Goal: Task Accomplishment & Management: Complete application form

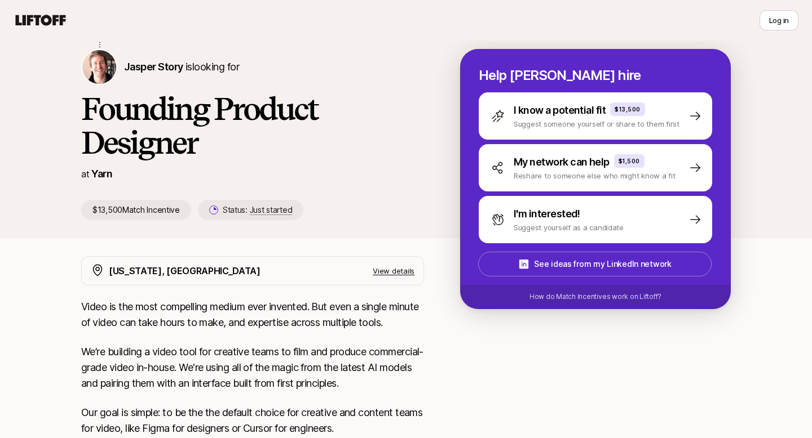
scroll to position [122, 0]
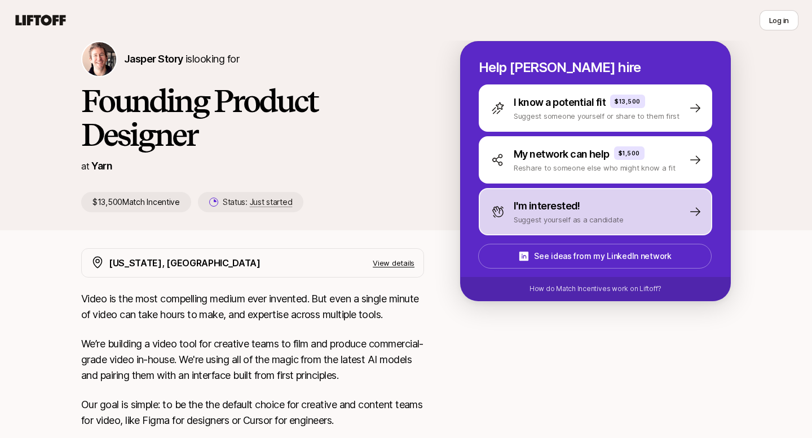
click at [550, 214] on p "I'm interested!" at bounding box center [546, 206] width 67 height 16
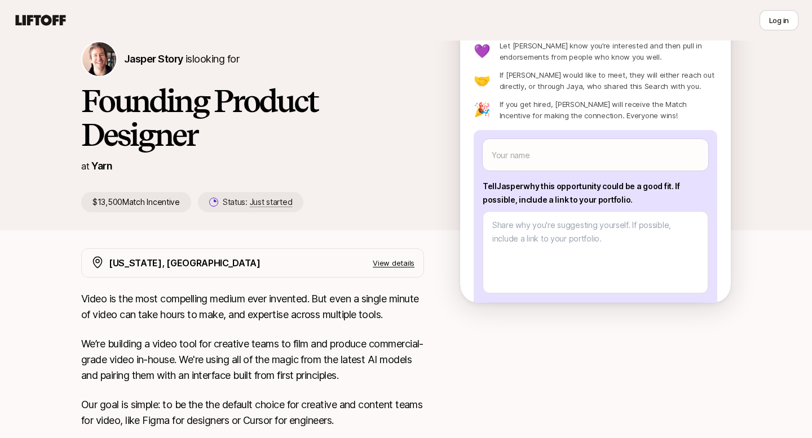
scroll to position [45, 0]
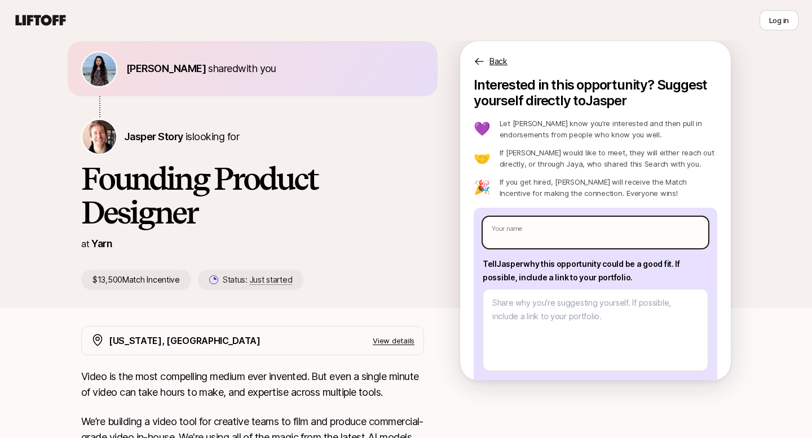
click at [550, 233] on input "text" at bounding box center [594, 233] width 225 height 32
type input "[DEMOGRAPHIC_DATA][PERSON_NAME]"
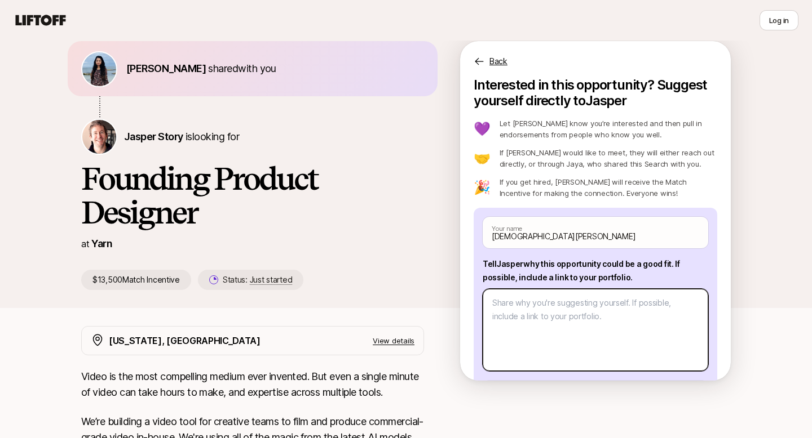
click at [547, 333] on textarea at bounding box center [594, 330] width 225 height 82
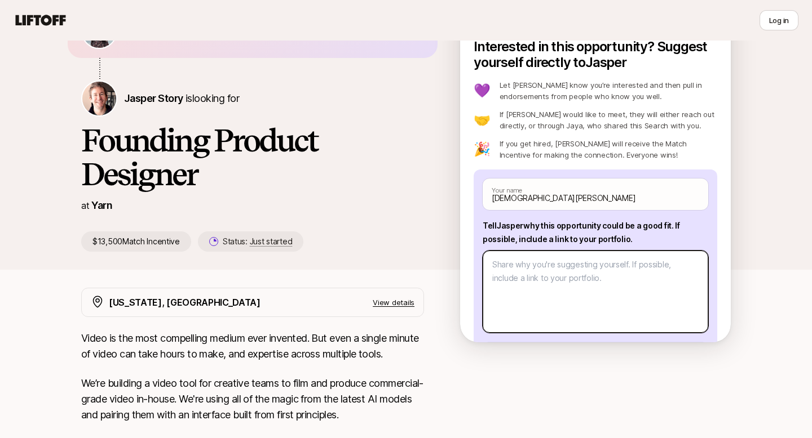
scroll to position [94, 0]
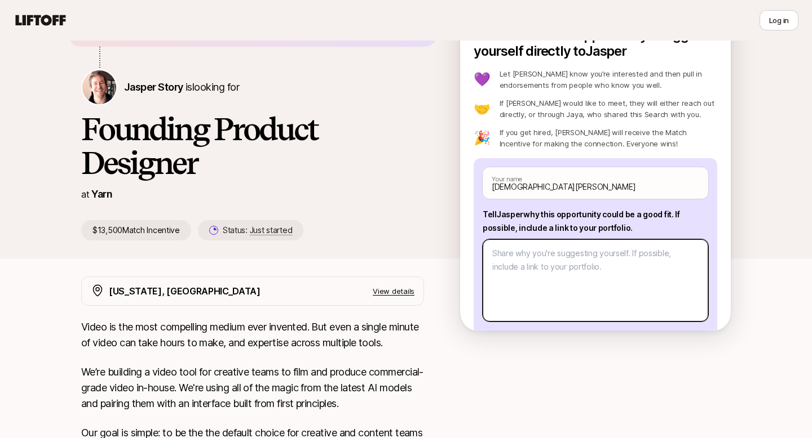
click at [540, 282] on textarea at bounding box center [594, 281] width 225 height 82
paste textarea "I’m excited about this opportunity because my work blends AI-driven design, int…"
type textarea "x"
type textarea "I’m excited about this opportunity because my work blends AI-driven design, int…"
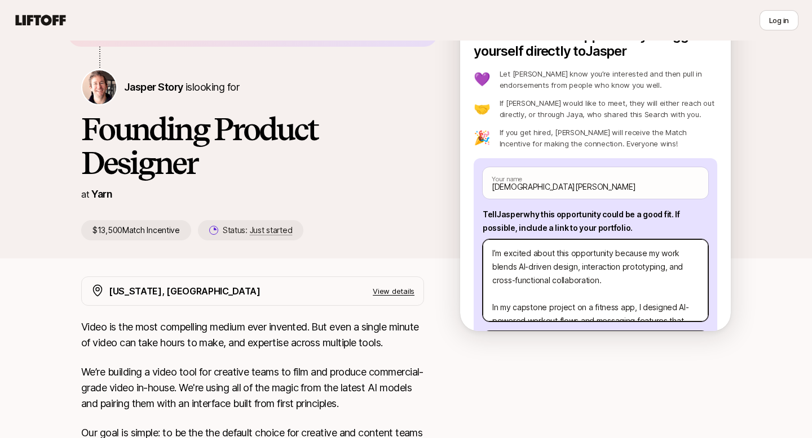
scroll to position [176, 0]
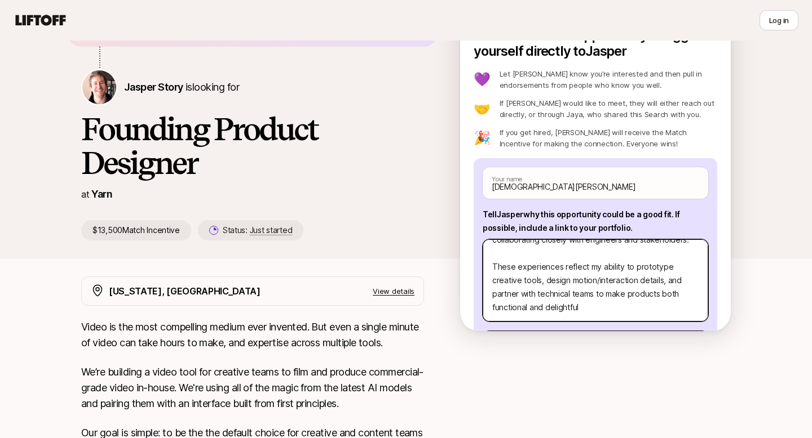
type textarea "x"
type textarea "I’m excited about this opportunity because my work blends AI-driven design, int…"
type textarea "x"
type textarea "I’m excited about this opportunity because my work blends AI-driven design, int…"
type textarea "x"
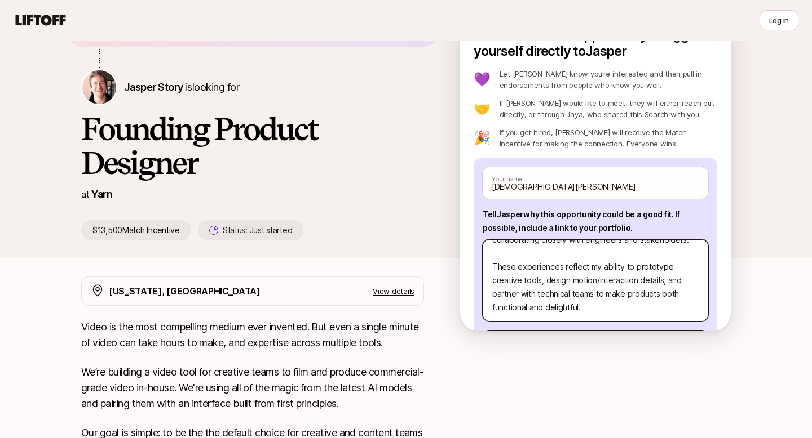
type textarea "I’m excited about this opportunity because my work blends AI-driven design, int…"
type textarea "x"
type textarea "I’m excited about this opportunity because my work blends AI-driven design, int…"
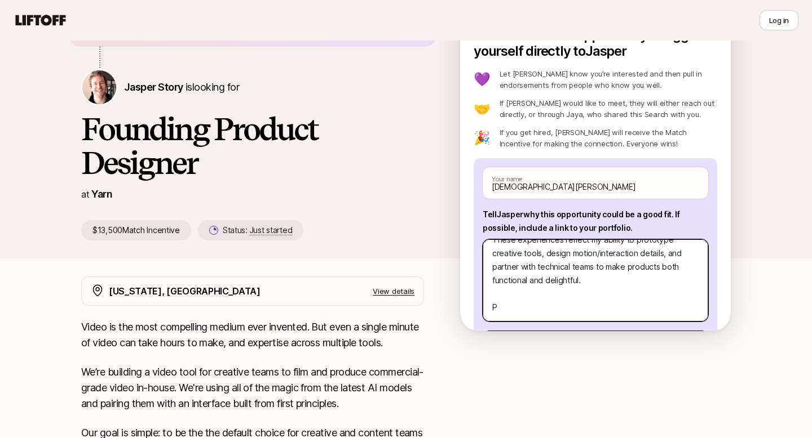
type textarea "x"
type textarea "I’m excited about this opportunity because my work blends AI-driven design, int…"
type textarea "x"
type textarea "I’m excited about this opportunity because my work blends AI-driven design, int…"
type textarea "x"
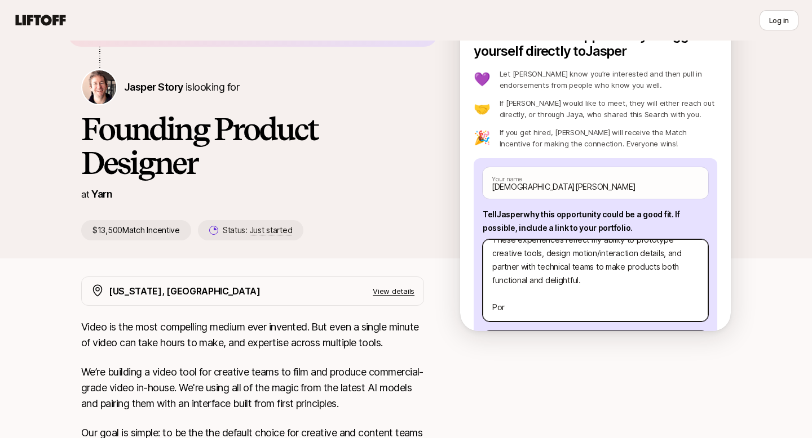
type textarea "I’m excited about this opportunity because my work blends AI-driven design, int…"
type textarea "x"
type textarea "I’m excited about this opportunity because my work blends AI-driven design, int…"
type textarea "x"
type textarea "I’m excited about this opportunity because my work blends AI-driven design, int…"
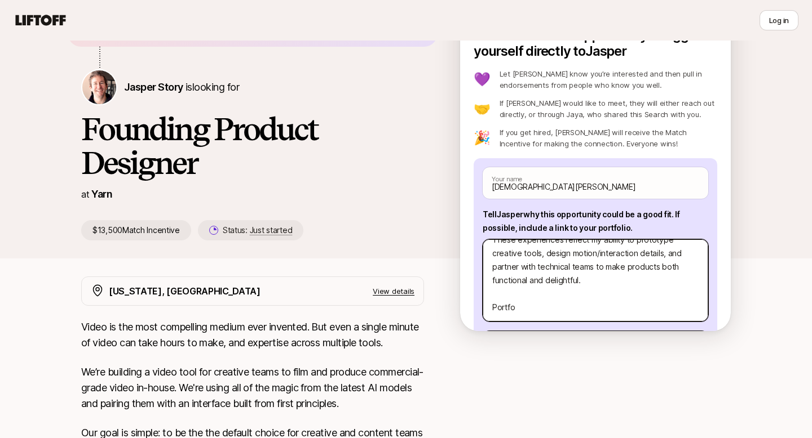
type textarea "x"
type textarea "I’m excited about this opportunity because my work blends AI-driven design, int…"
type textarea "x"
type textarea "I’m excited about this opportunity because my work blends AI-driven design, int…"
type textarea "x"
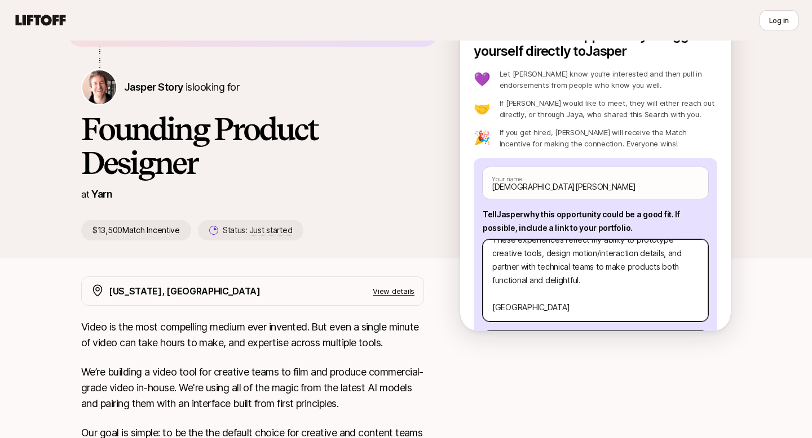
type textarea "I’m excited about this opportunity because my work blends AI-driven design, int…"
type textarea "x"
type textarea "I’m excited about this opportunity because my work blends AI-driven design, int…"
type textarea "x"
type textarea "I’m excited about this opportunity because my work blends AI-driven design, int…"
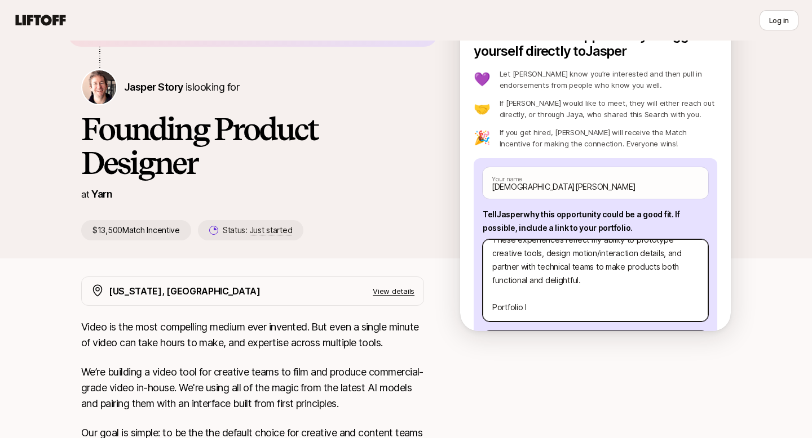
type textarea "x"
type textarea "I’m excited about this opportunity because my work blends AI-driven design, int…"
type textarea "x"
type textarea "I’m excited about this opportunity because my work blends AI-driven design, int…"
type textarea "x"
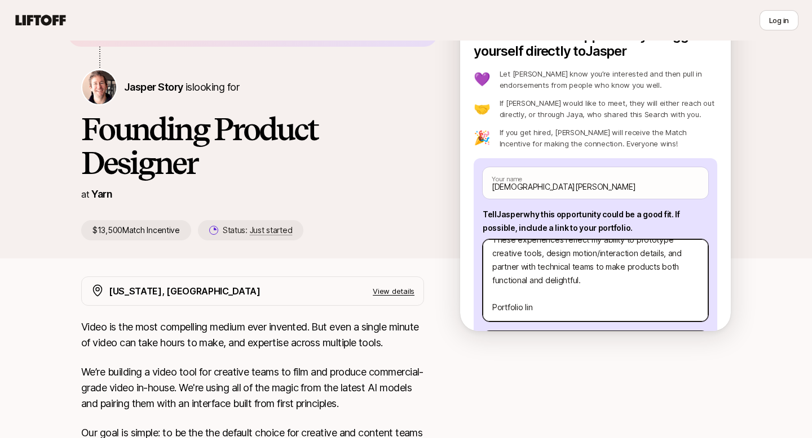
type textarea "I’m excited about this opportunity because my work blends AI-driven design, int…"
type textarea "x"
type textarea "I’m excited about this opportunity because my work blends AI-driven design, int…"
type textarea "x"
type textarea "I’m excited about this opportunity because my work blends AI-driven design, int…"
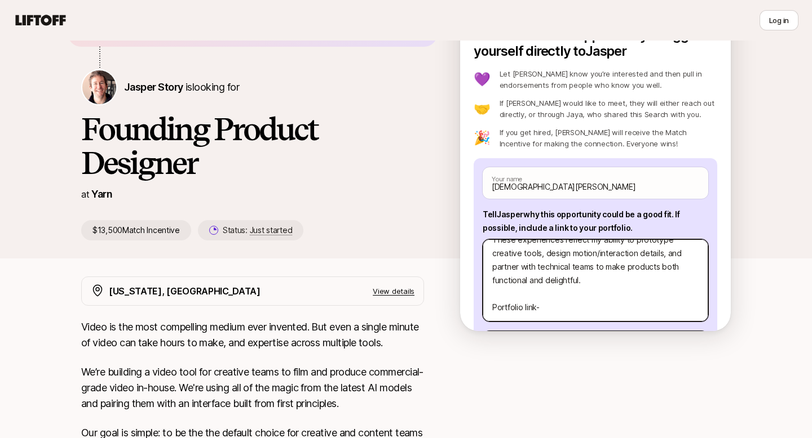
type textarea "x"
type textarea "I’m excited about this opportunity because my work blends AI-driven design, int…"
type textarea "x"
type textarea "I’m excited about this opportunity because my work blends AI-driven design, int…"
type textarea "x"
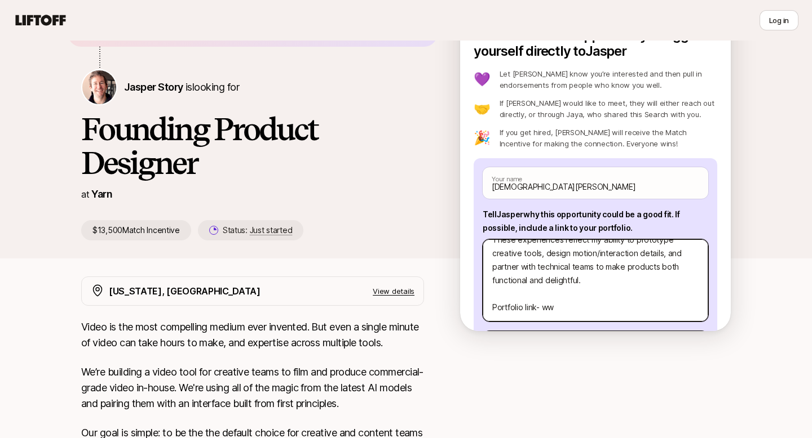
type textarea "I’m excited about this opportunity because my work blends AI-driven design, int…"
type textarea "x"
type textarea "I’m excited about this opportunity because my work blends AI-driven design, int…"
type textarea "x"
type textarea "I’m excited about this opportunity because my work blends AI-driven design, int…"
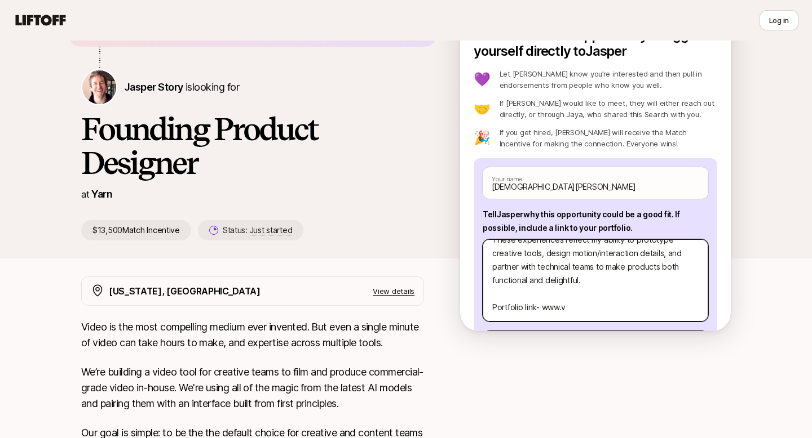
type textarea "x"
type textarea "I’m excited about this opportunity because my work blends AI-driven design, int…"
type textarea "x"
type textarea "I’m excited about this opportunity because my work blends AI-driven design, int…"
type textarea "x"
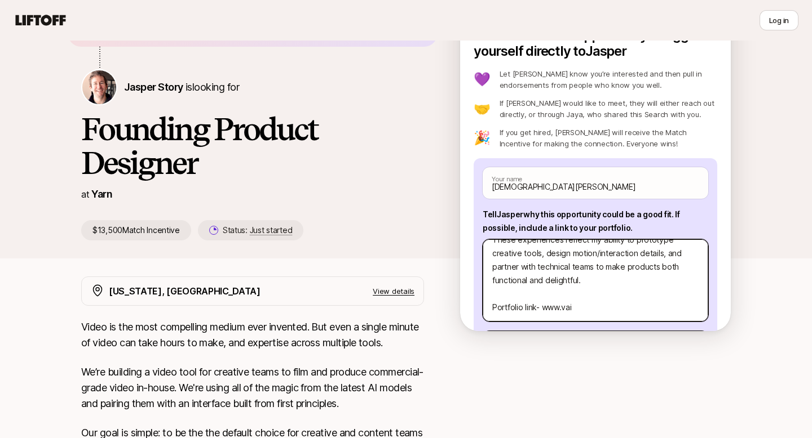
type textarea "I’m excited about this opportunity because my work blends AI-driven design, int…"
type textarea "x"
type textarea "I’m excited about this opportunity because my work blends AI-driven design, int…"
type textarea "x"
type textarea "I’m excited about this opportunity because my work blends AI-driven design, int…"
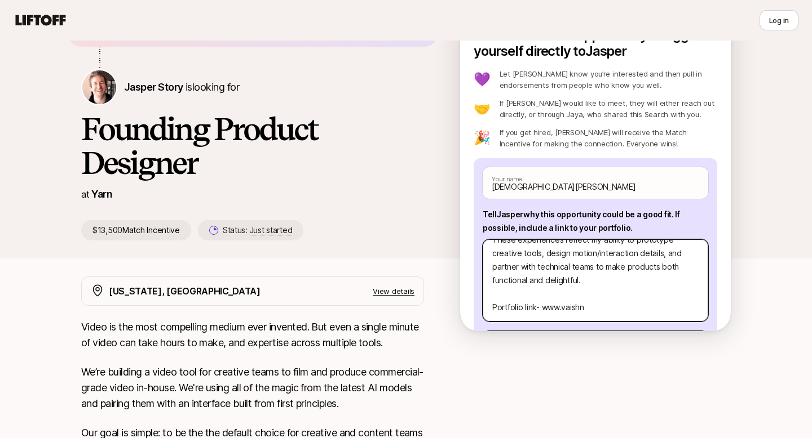
type textarea "x"
type textarea "I’m excited about this opportunity because my work blends AI-driven design, int…"
type textarea "x"
type textarea "I’m excited about this opportunity because my work blends AI-driven design, int…"
type textarea "x"
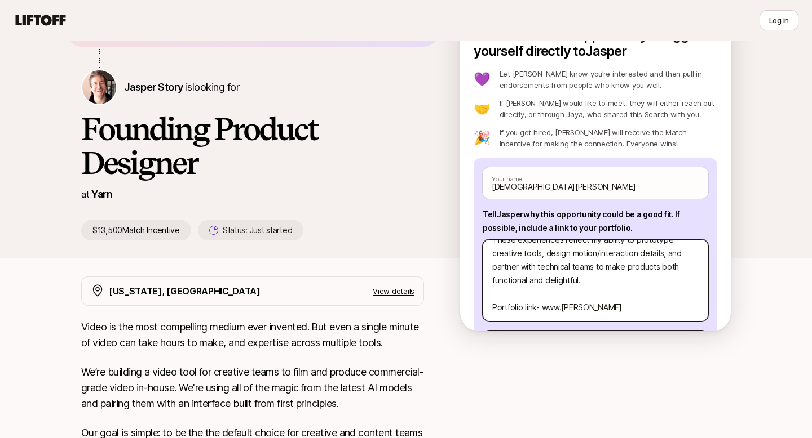
type textarea "I’m excited about this opportunity because my work blends AI-driven design, int…"
type textarea "x"
type textarea "I’m excited about this opportunity because my work blends AI-driven design, int…"
type textarea "x"
type textarea "I’m excited about this opportunity because my work blends AI-driven design, int…"
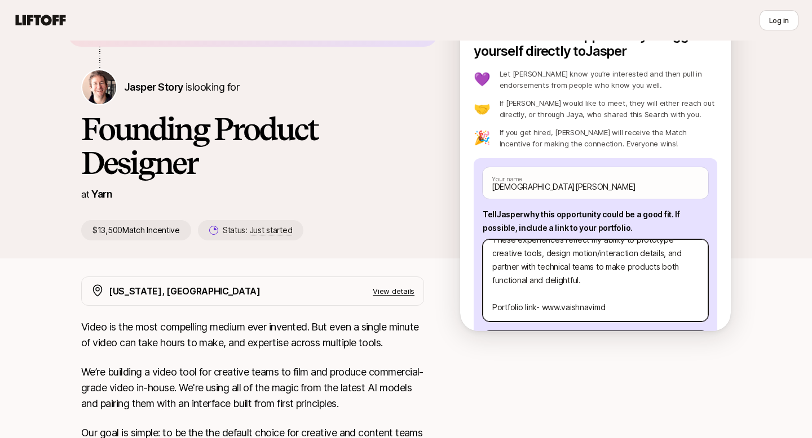
type textarea "x"
type textarea "I’m excited about this opportunity because my work blends AI-driven design, int…"
type textarea "x"
type textarea "I’m excited about this opportunity because my work blends AI-driven design, int…"
type textarea "x"
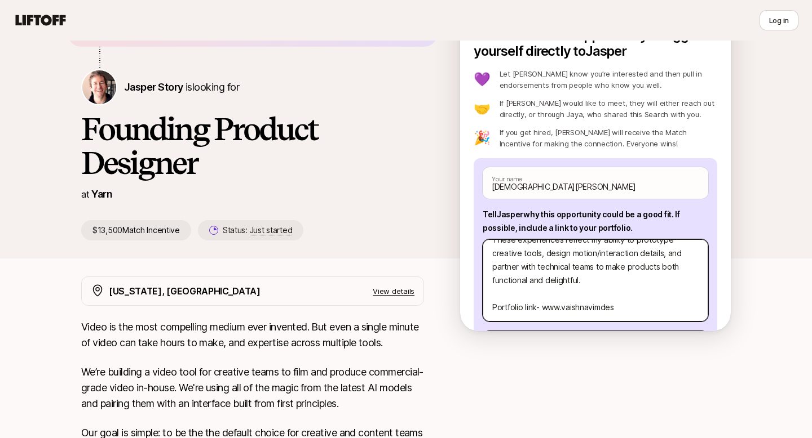
type textarea "I’m excited about this opportunity because my work blends AI-driven design, int…"
type textarea "x"
type textarea "I’m excited about this opportunity because my work blends AI-driven design, int…"
type textarea "x"
type textarea "I’m excited about this opportunity because my work blends AI-driven design, int…"
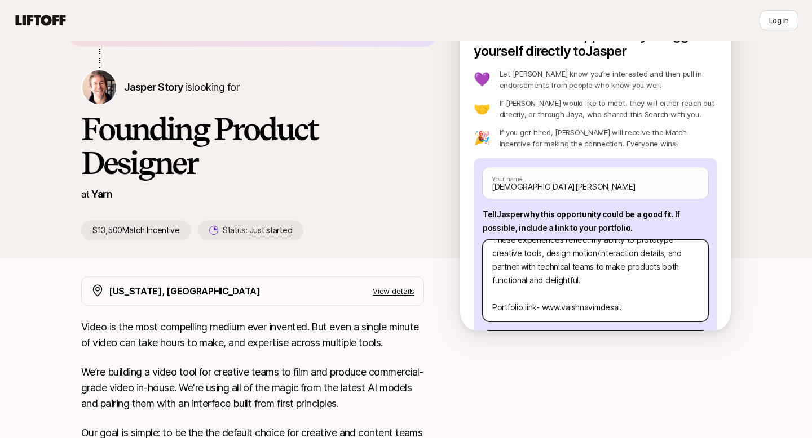
type textarea "x"
type textarea "I’m excited about this opportunity because my work blends AI-driven design, int…"
type textarea "x"
type textarea "I’m excited about this opportunity because my work blends AI-driven design, int…"
type textarea "x"
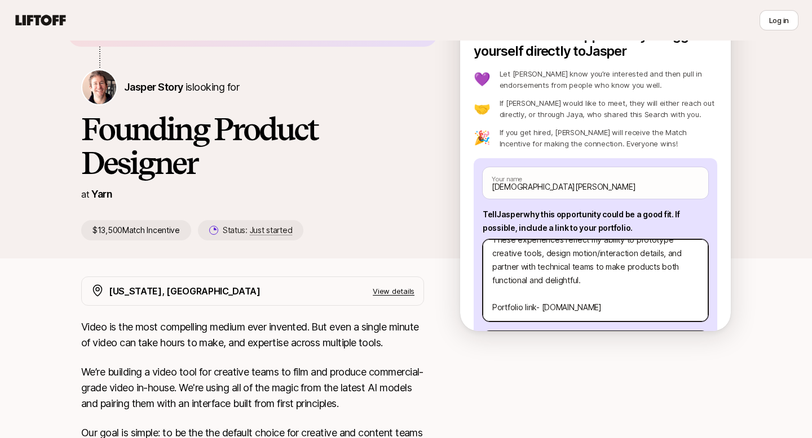
type textarea "I’m excited about this opportunity because my work blends AI-driven design, int…"
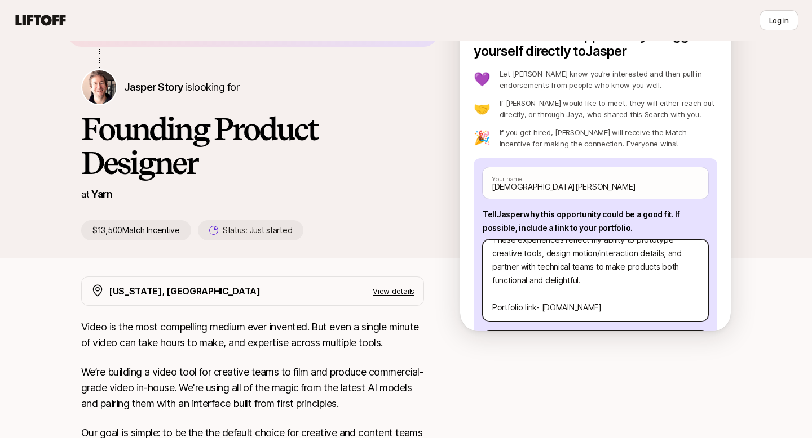
drag, startPoint x: 643, startPoint y: 311, endPoint x: 543, endPoint y: 308, distance: 100.4
click at [543, 308] on textarea "I’m excited about this opportunity because my work blends AI-driven design, int…" at bounding box center [594, 281] width 225 height 82
paste textarea "[URL][DOMAIN_NAME]"
type textarea "x"
type textarea "I’m excited about this opportunity because my work blends AI-driven design, int…"
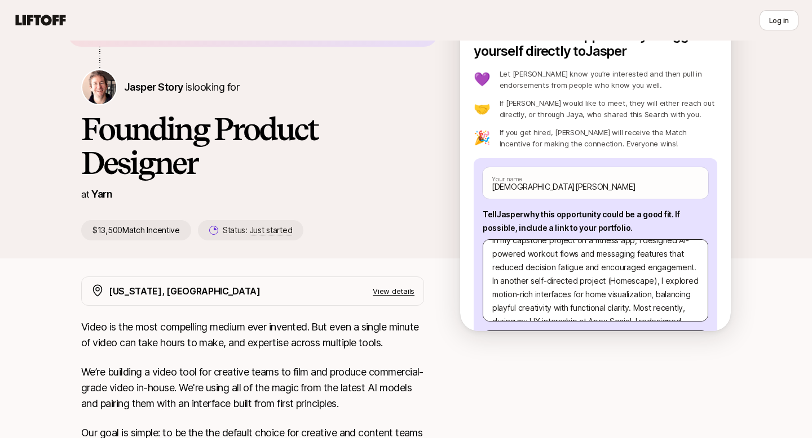
scroll to position [68, 0]
drag, startPoint x: 577, startPoint y: 281, endPoint x: 534, endPoint y: 277, distance: 43.1
click at [534, 277] on textarea "I’m excited about this opportunity because my work blends AI-driven design, int…" at bounding box center [594, 281] width 225 height 82
type textarea "x"
type textarea "I’m excited about this opportunity because my work blends AI-driven design, int…"
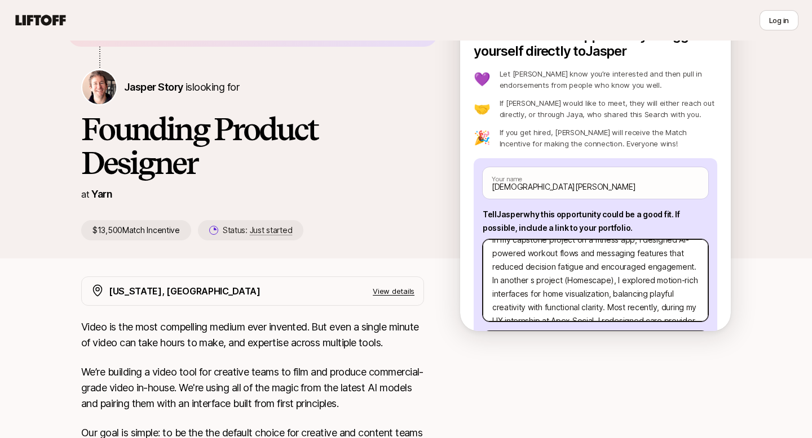
type textarea "x"
type textarea "I’m excited about this opportunity because my work blends AI-driven design, int…"
type textarea "x"
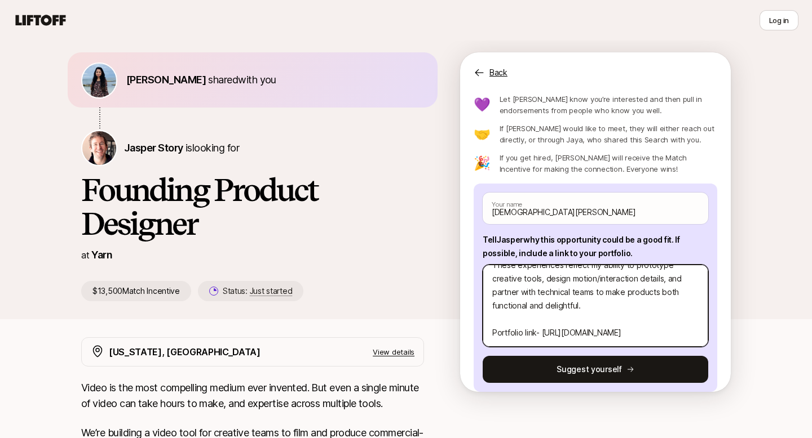
scroll to position [39, 0]
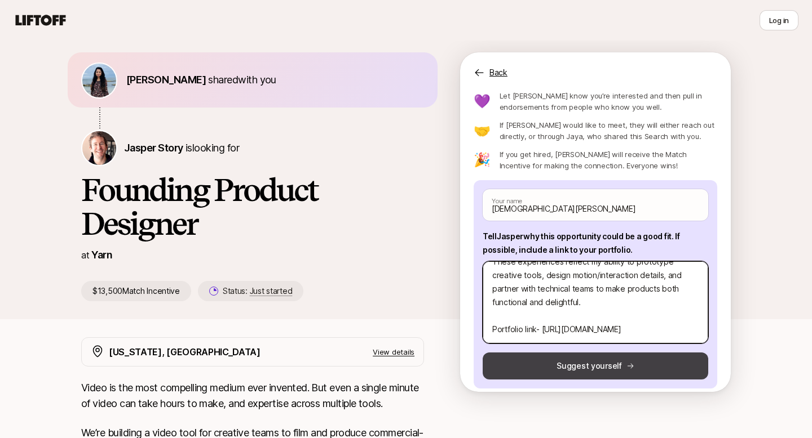
type textarea "I’m excited about this opportunity because my work blends AI-driven design, int…"
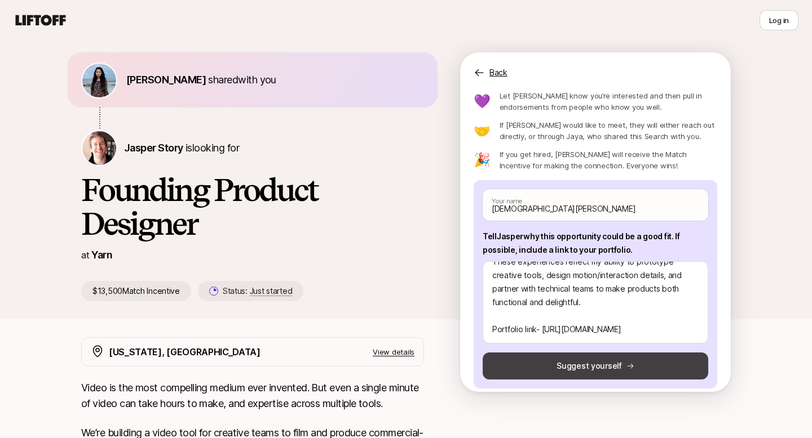
click at [635, 367] on button "Suggest yourself" at bounding box center [594, 366] width 225 height 27
type textarea "x"
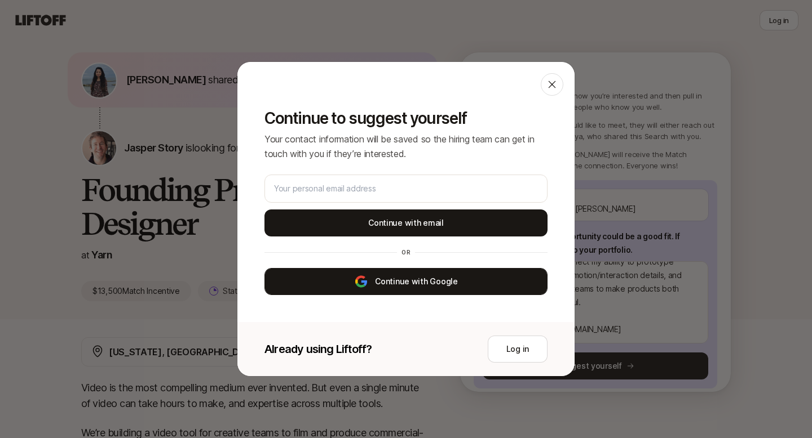
click at [416, 276] on button "Continue with Google" at bounding box center [405, 281] width 283 height 27
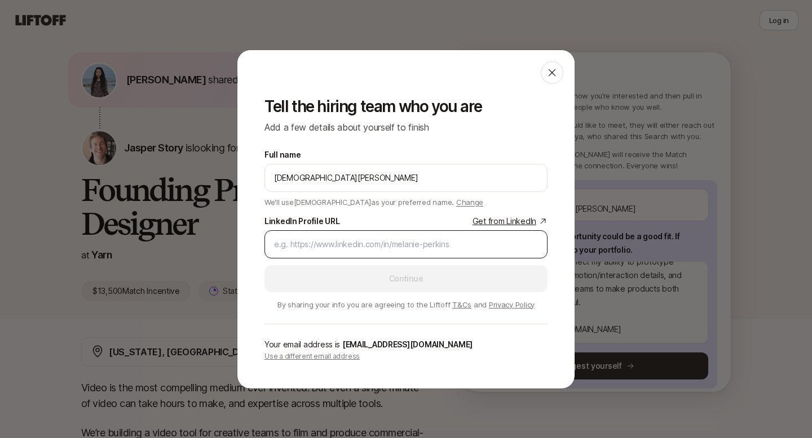
click at [427, 243] on input "LinkedIn Profile URL Get from LinkedIn" at bounding box center [406, 245] width 264 height 14
paste input "[DOMAIN_NAME][URL]"
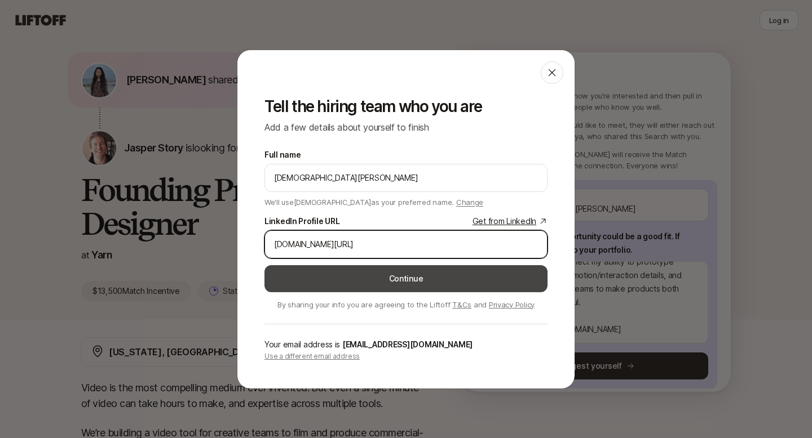
type input "[DOMAIN_NAME][URL]"
click at [371, 278] on button "Continue" at bounding box center [405, 278] width 283 height 27
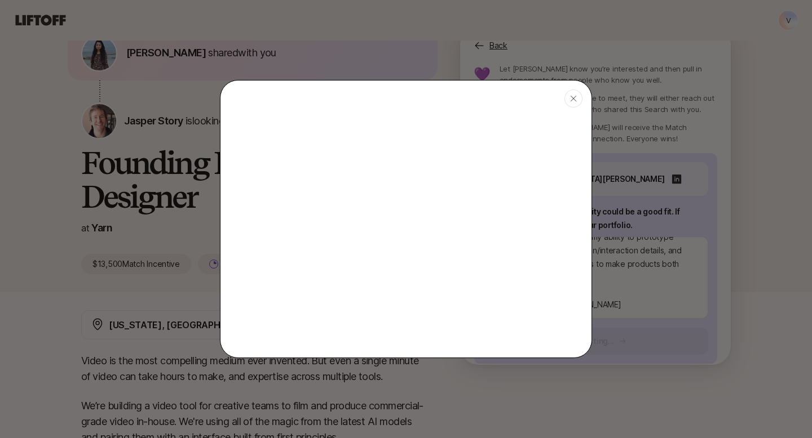
type textarea "x"
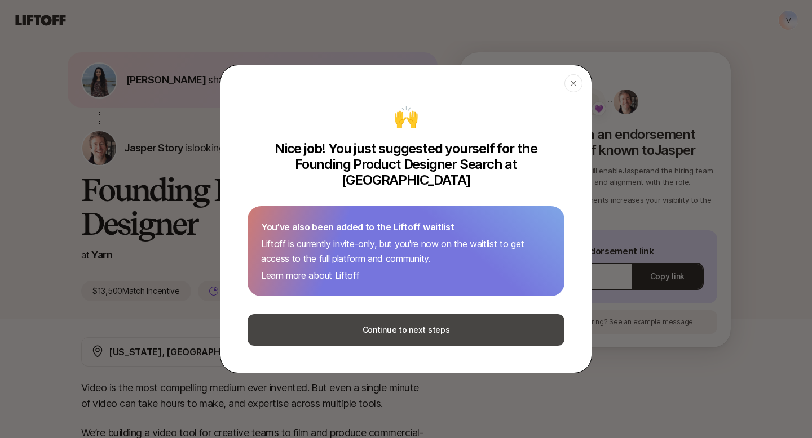
click at [371, 330] on button "Continue to next steps" at bounding box center [405, 330] width 317 height 32
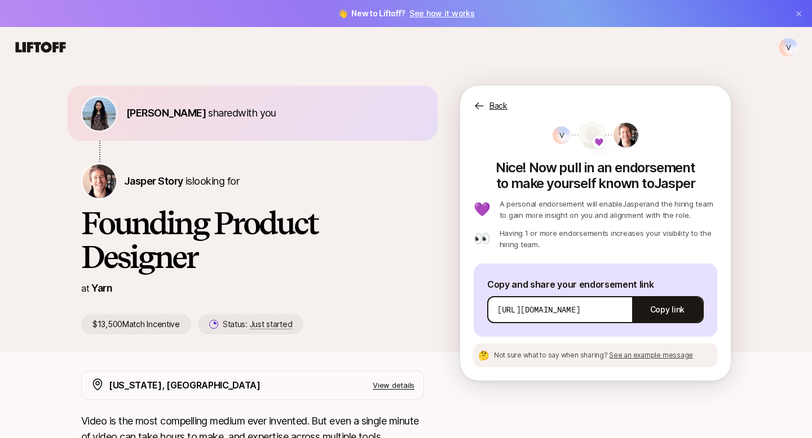
click at [595, 140] on span "💜" at bounding box center [598, 142] width 9 height 14
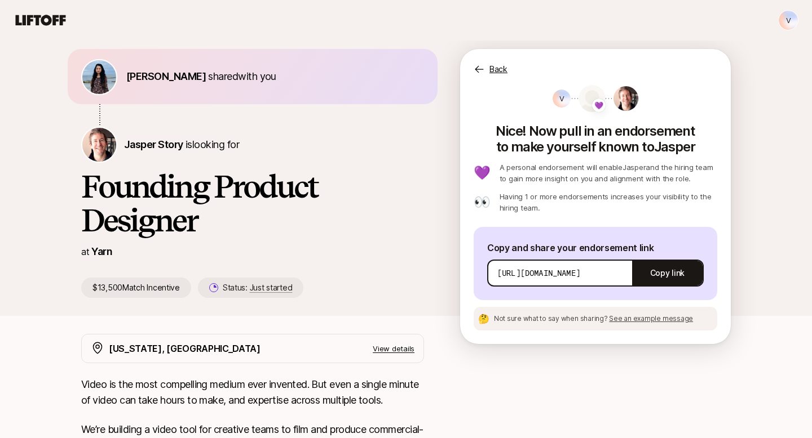
scroll to position [35, 0]
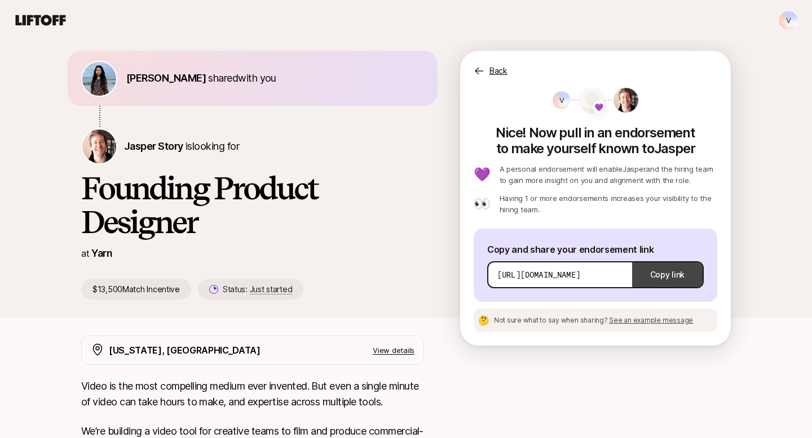
click at [653, 279] on button "Copy link" at bounding box center [667, 275] width 70 height 32
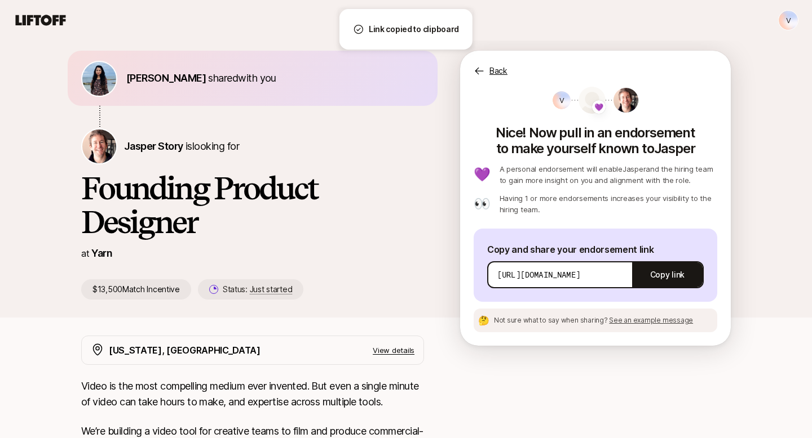
click at [622, 326] on div "🤔 Not sure what to say when sharing? See an example message" at bounding box center [594, 321] width 243 height 24
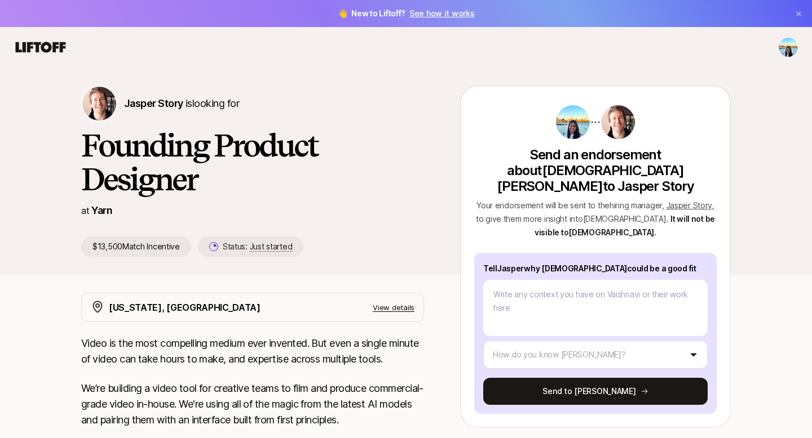
type textarea "x"
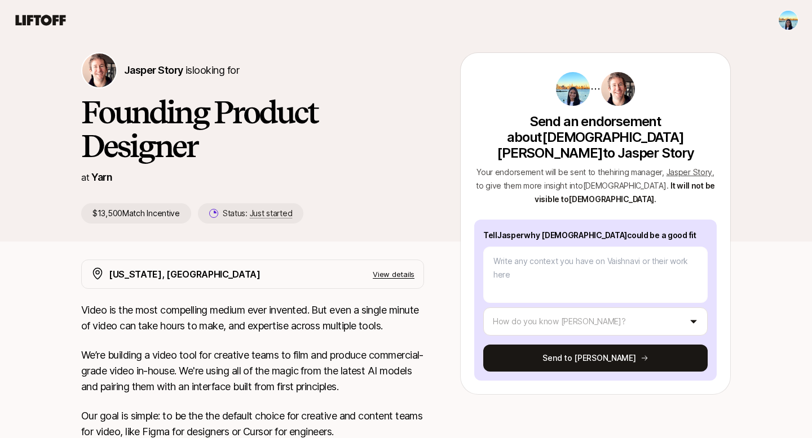
scroll to position [34, 0]
